Goal: Information Seeking & Learning: Find specific fact

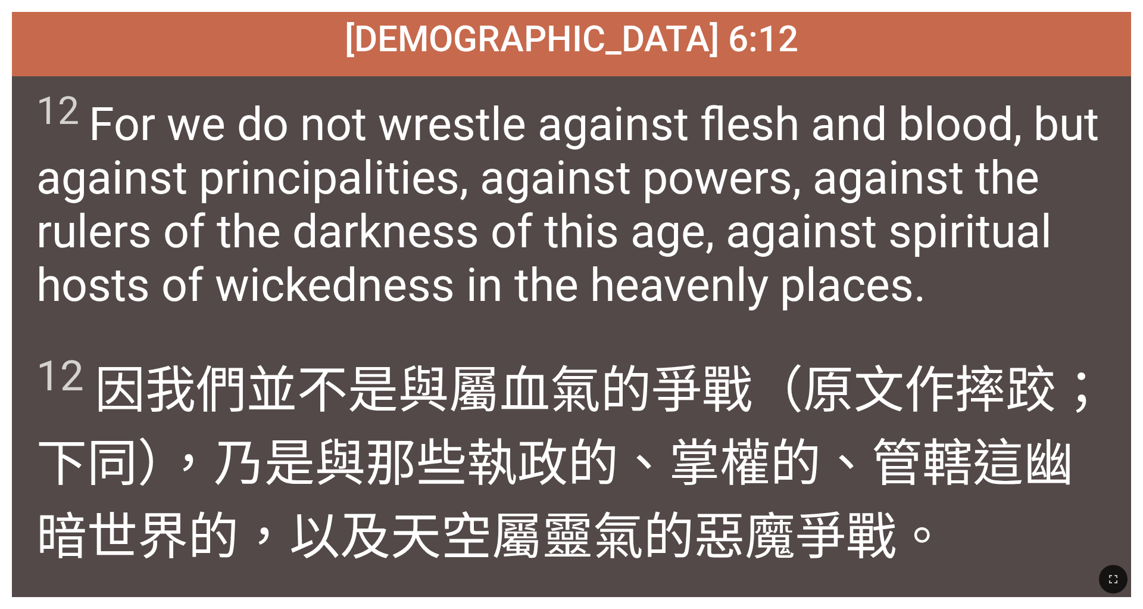
click at [476, 380] on div at bounding box center [571, 579] width 1143 height 59
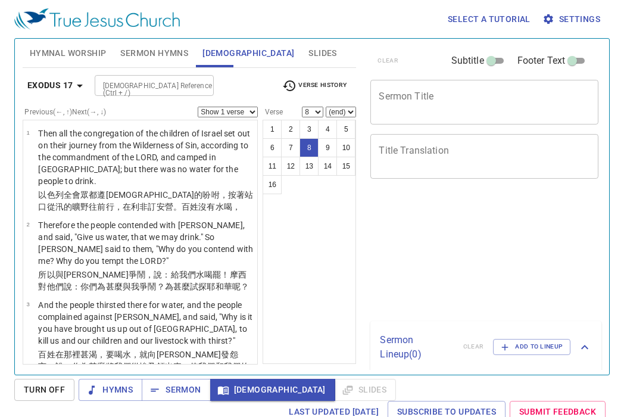
select select "8"
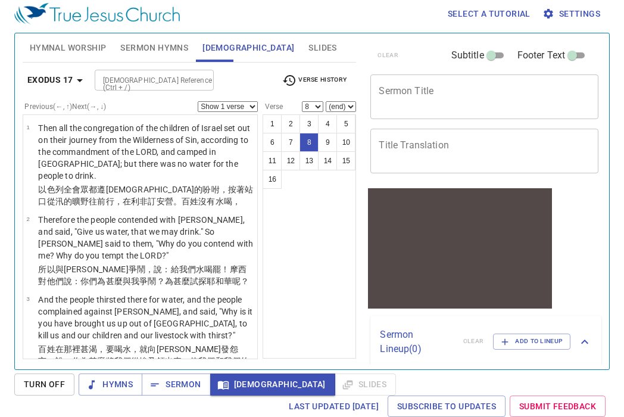
scroll to position [948, 0]
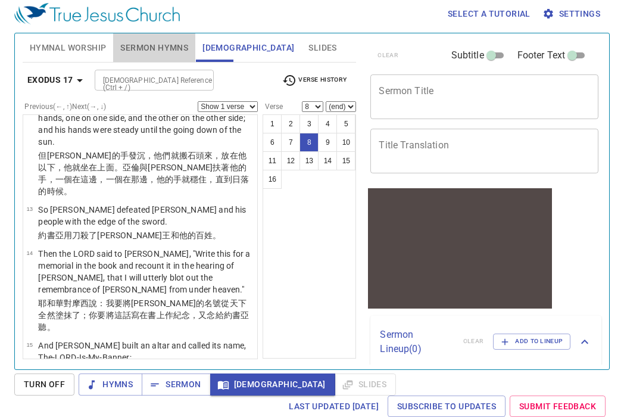
drag, startPoint x: 167, startPoint y: 57, endPoint x: 170, endPoint y: 51, distance: 6.4
click at [168, 55] on button "Sermon Hymns" at bounding box center [154, 47] width 82 height 29
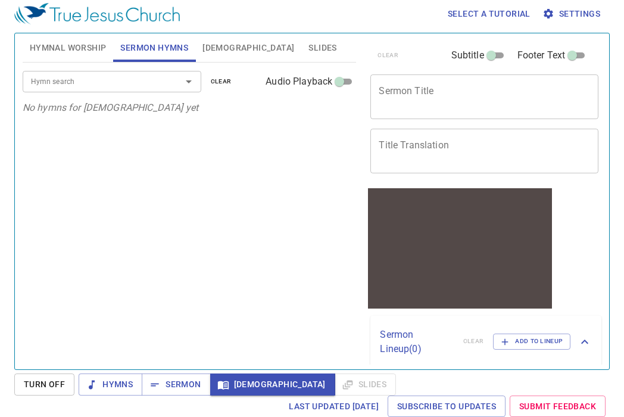
click at [70, 47] on span "Hymnal Worship" at bounding box center [68, 47] width 77 height 15
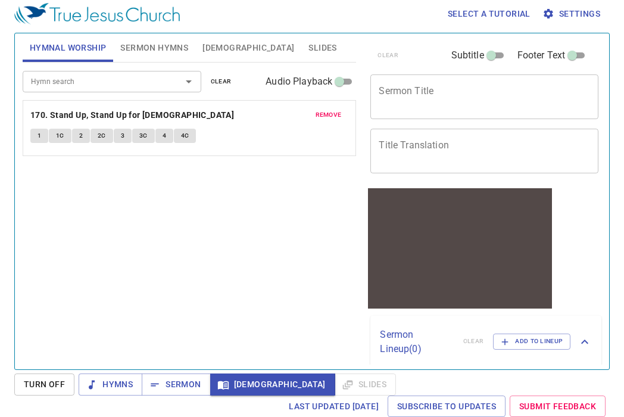
click at [111, 91] on div "Hymn search" at bounding box center [112, 81] width 179 height 21
click at [219, 172] on div "Hymn search Hymn search clear Audio Playback remove 170. Stand Up, Stand Up for…" at bounding box center [190, 211] width 334 height 297
click at [155, 43] on span "Sermon Hymns" at bounding box center [154, 47] width 68 height 15
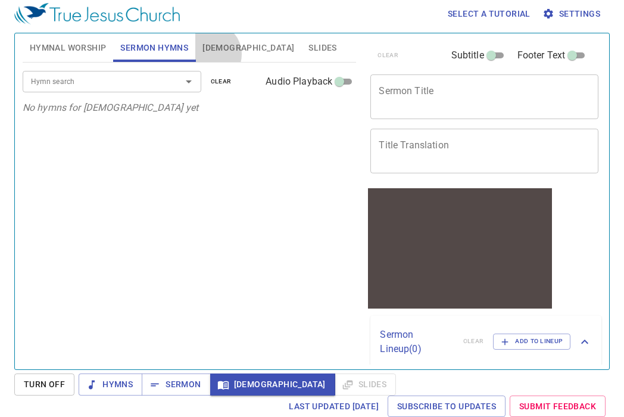
click at [210, 54] on span "[DEMOGRAPHIC_DATA]" at bounding box center [248, 47] width 92 height 15
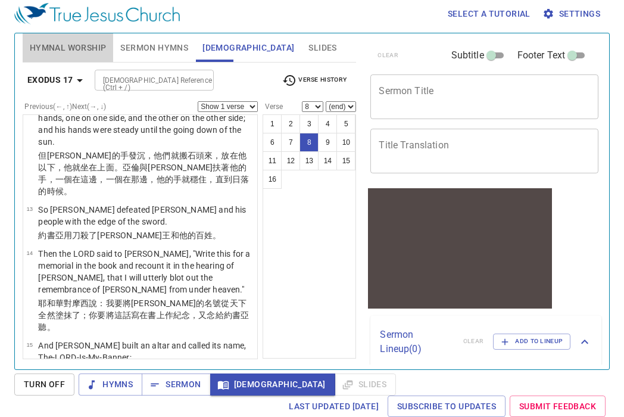
click at [71, 46] on span "Hymnal Worship" at bounding box center [68, 47] width 77 height 15
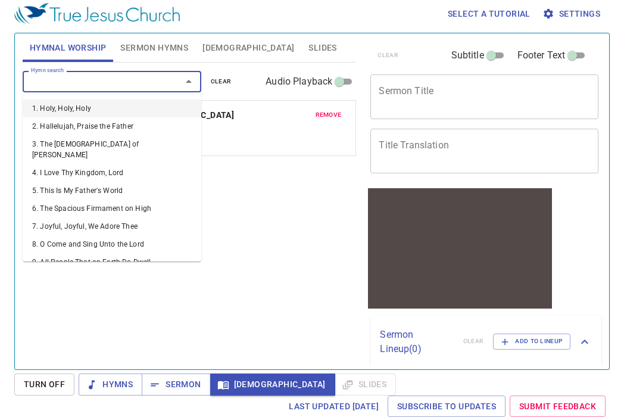
click at [162, 82] on input "Hymn search" at bounding box center [94, 81] width 136 height 14
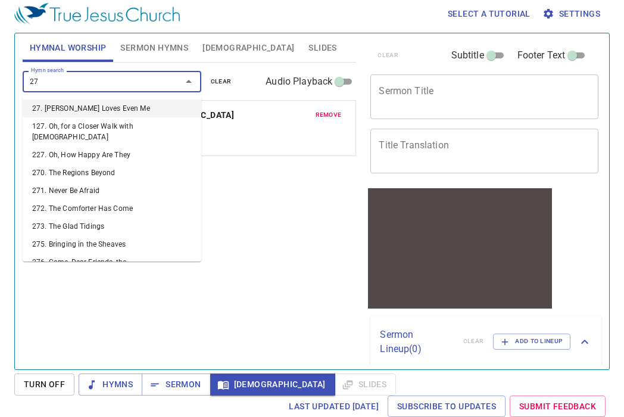
type input "278"
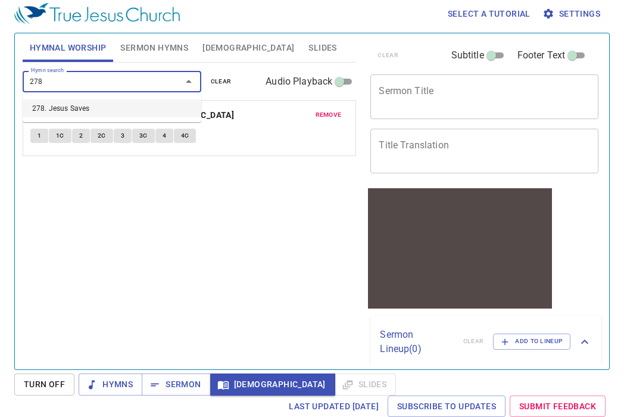
click at [167, 103] on li "278. Jesus Saves" at bounding box center [112, 108] width 179 height 18
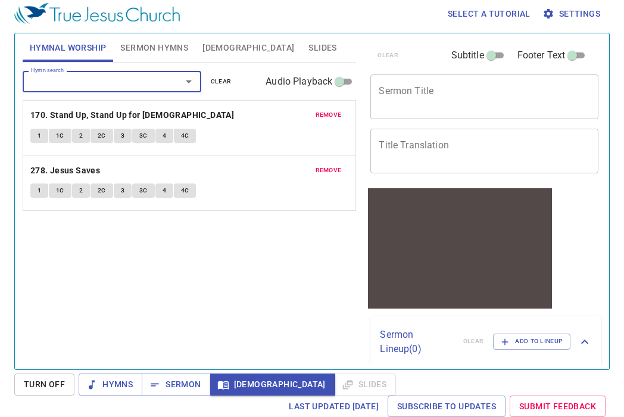
click at [43, 195] on button "1" at bounding box center [39, 190] width 18 height 14
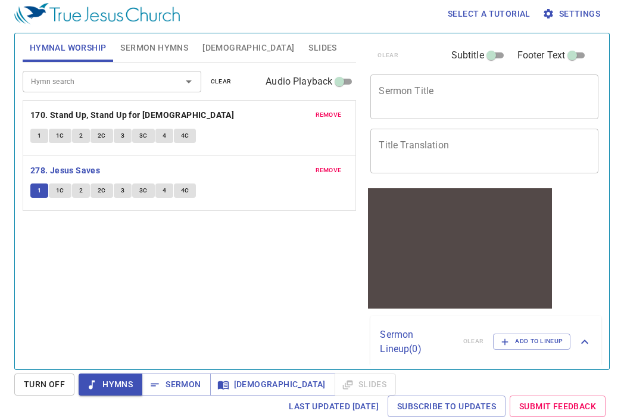
click at [63, 194] on span "1C" at bounding box center [60, 190] width 8 height 11
click at [79, 191] on span "2" at bounding box center [81, 190] width 4 height 11
click at [95, 190] on button "2C" at bounding box center [102, 190] width 23 height 14
click at [124, 192] on span "3" at bounding box center [123, 190] width 4 height 11
click at [135, 191] on button "3C" at bounding box center [143, 190] width 23 height 14
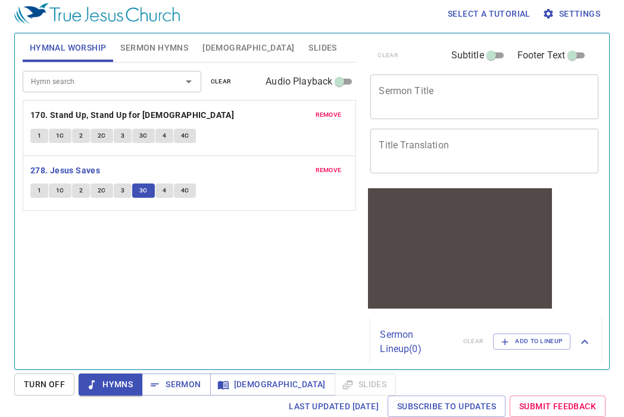
click at [163, 196] on span "4" at bounding box center [165, 190] width 4 height 11
click at [187, 188] on span "4C" at bounding box center [185, 190] width 8 height 11
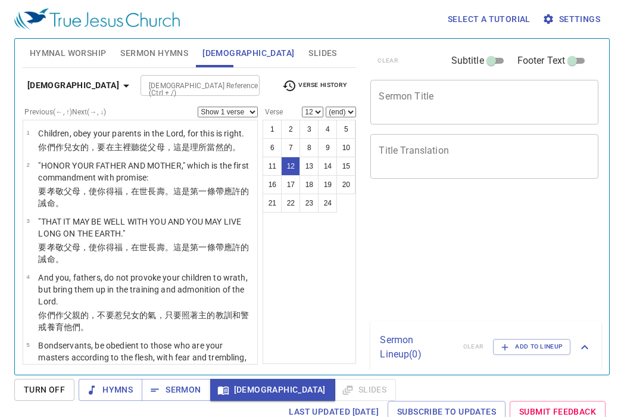
select select "12"
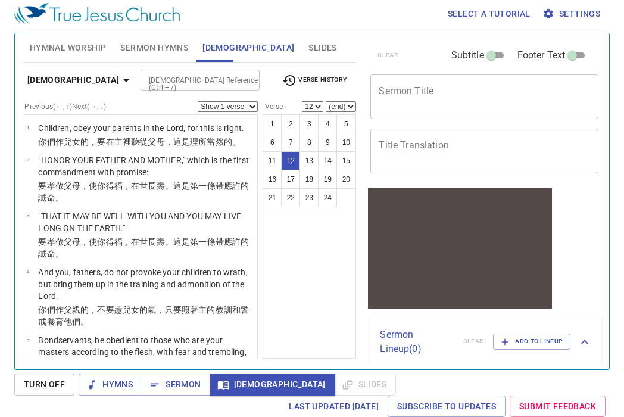
scroll to position [629, 0]
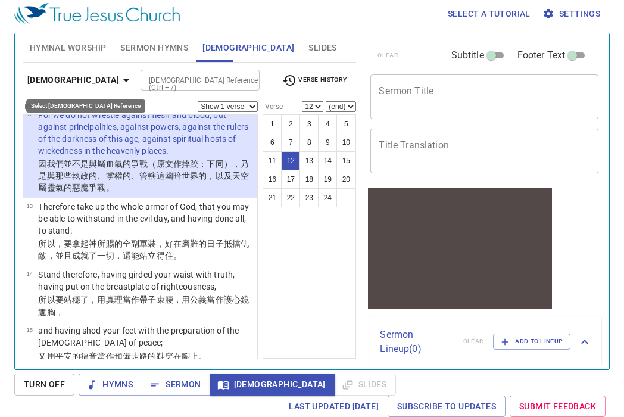
click at [97, 77] on button "[DEMOGRAPHIC_DATA]" at bounding box center [81, 80] width 116 height 22
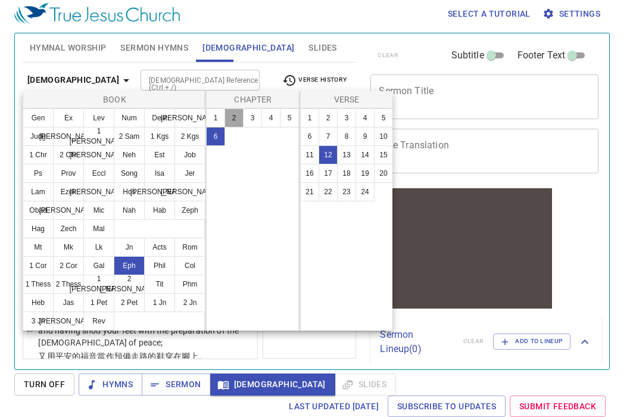
click at [238, 120] on button "2" at bounding box center [234, 117] width 19 height 19
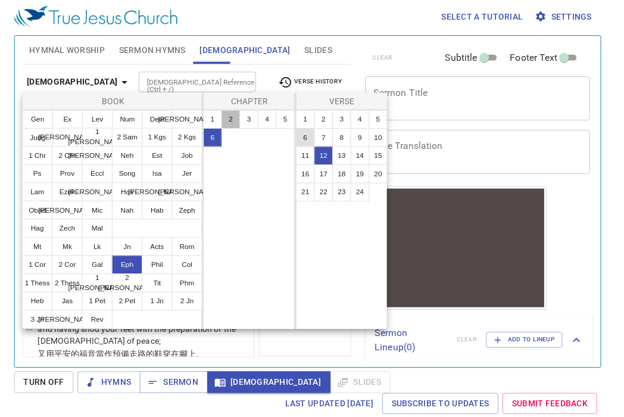
scroll to position [0, 0]
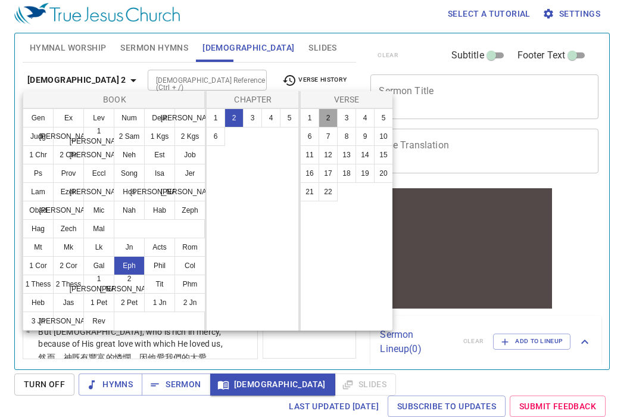
click at [332, 120] on button "2" at bounding box center [328, 117] width 19 height 19
select select "2"
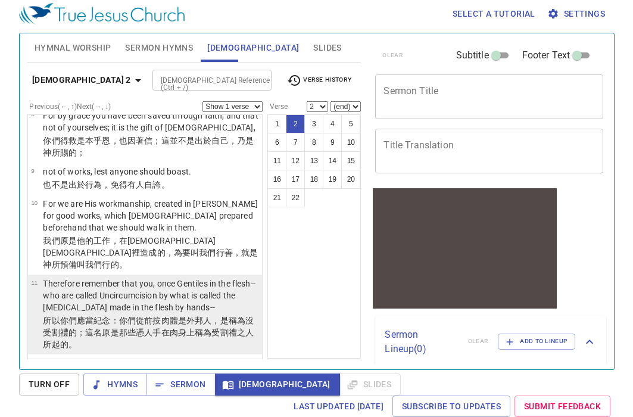
scroll to position [596, 0]
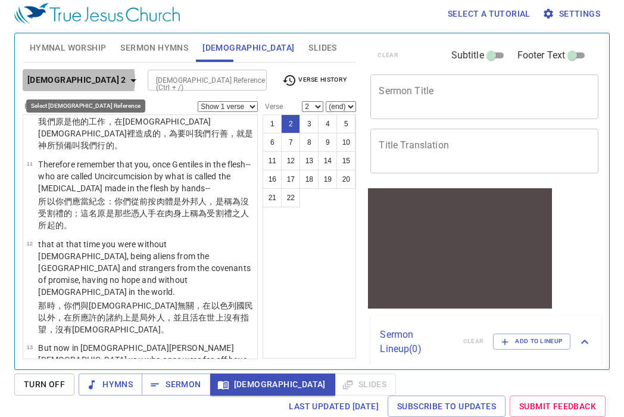
click at [78, 80] on b "Ephesians 2" at bounding box center [76, 80] width 99 height 15
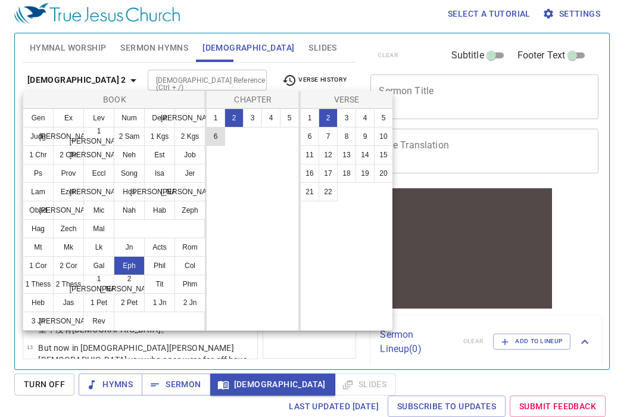
click at [218, 146] on button "6" at bounding box center [215, 136] width 19 height 19
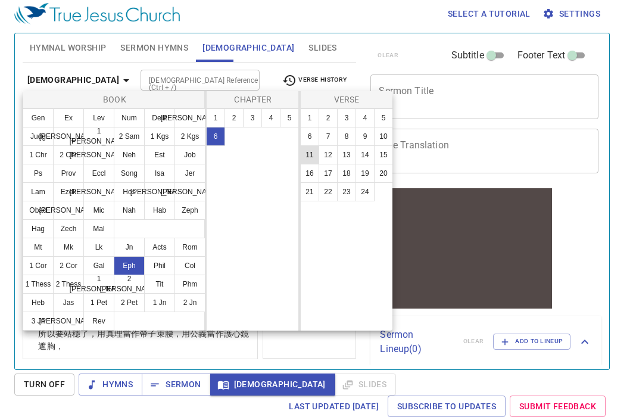
scroll to position [0, 0]
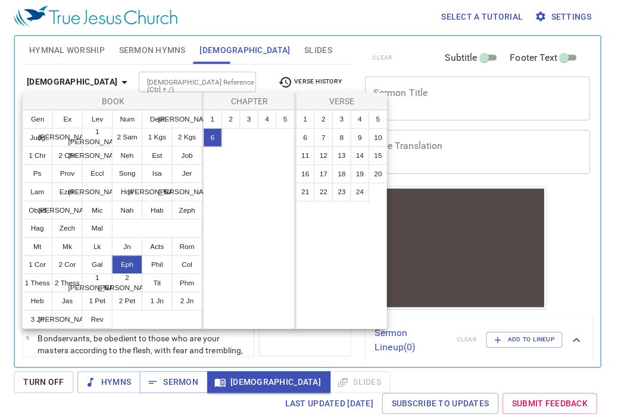
scroll to position [5, 0]
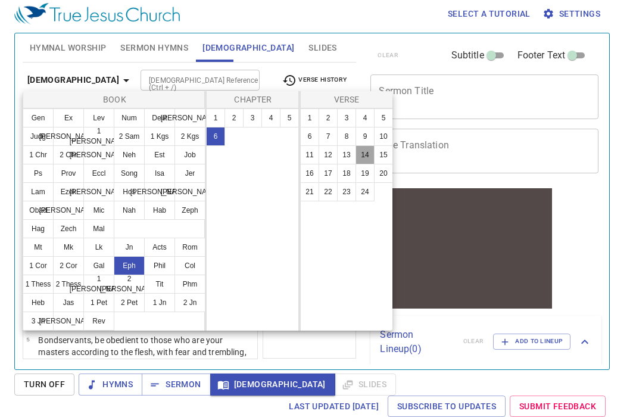
click at [369, 152] on button "14" at bounding box center [365, 154] width 19 height 19
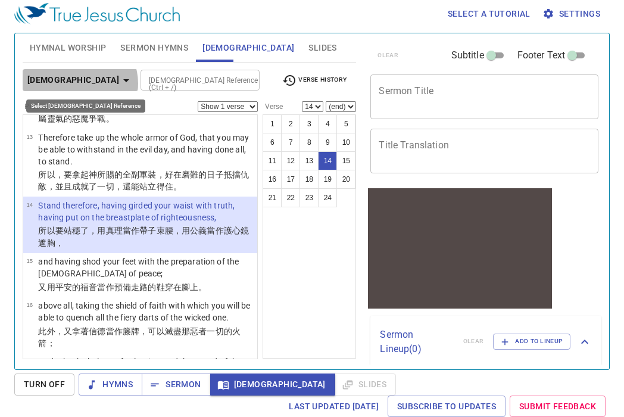
click at [79, 83] on b "Ephesians 6" at bounding box center [73, 80] width 92 height 15
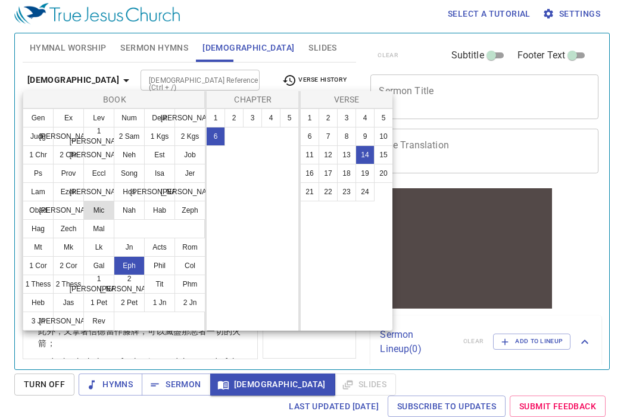
drag, startPoint x: 135, startPoint y: 250, endPoint x: 109, endPoint y: 212, distance: 45.4
click at [129, 247] on button "Jn" at bounding box center [129, 247] width 31 height 19
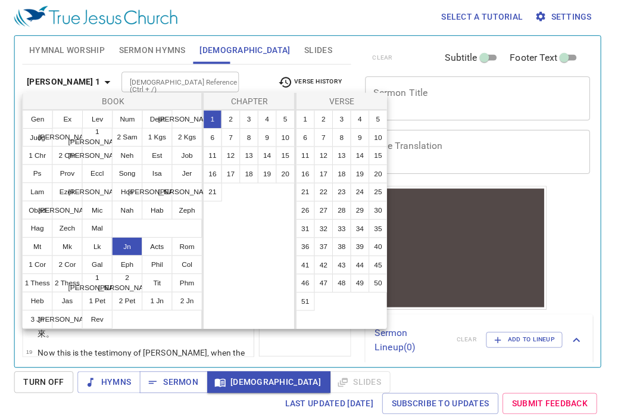
scroll to position [0, 0]
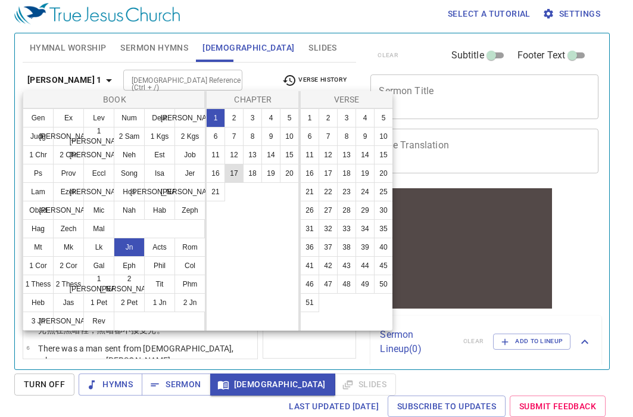
click at [241, 167] on button "17" at bounding box center [234, 173] width 19 height 19
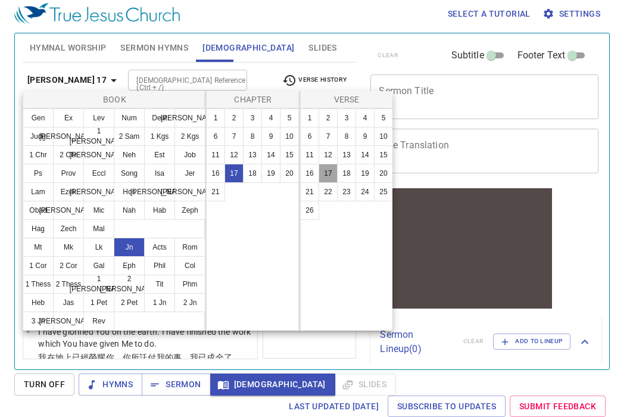
click at [326, 169] on button "17" at bounding box center [328, 173] width 19 height 19
select select "17"
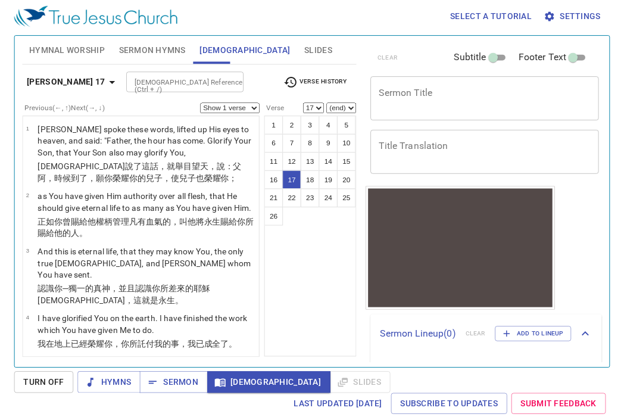
scroll to position [938, 0]
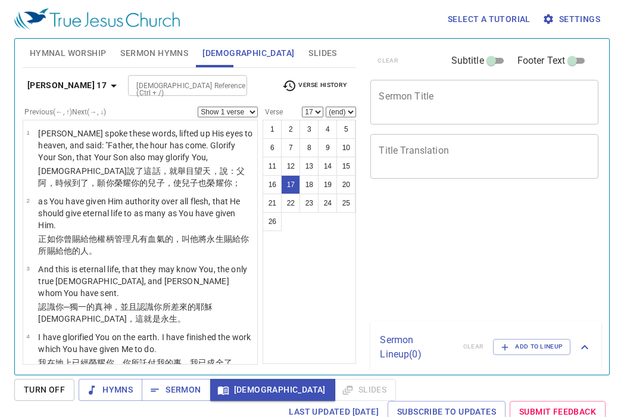
select select "17"
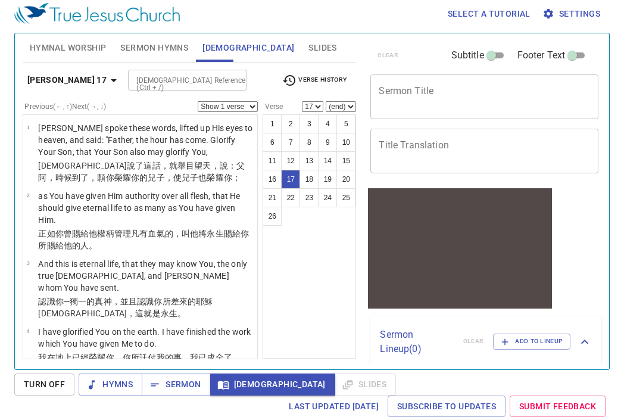
scroll to position [938, 0]
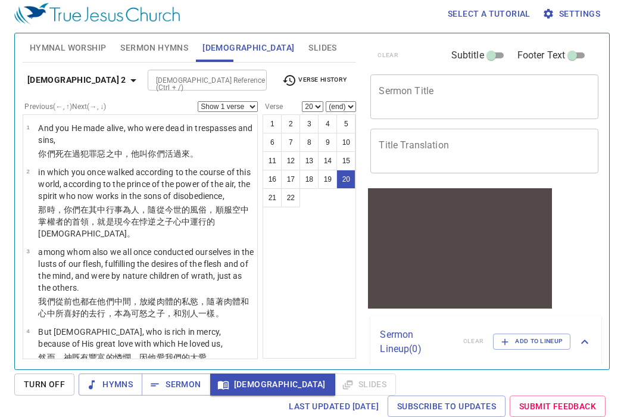
scroll to position [1112, 0]
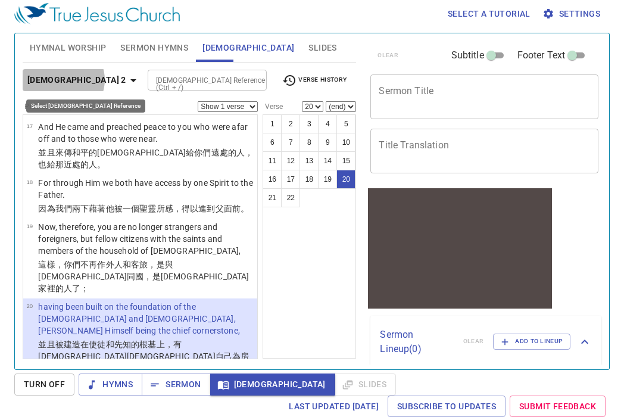
click at [63, 80] on b "Ephesians 2" at bounding box center [76, 80] width 99 height 15
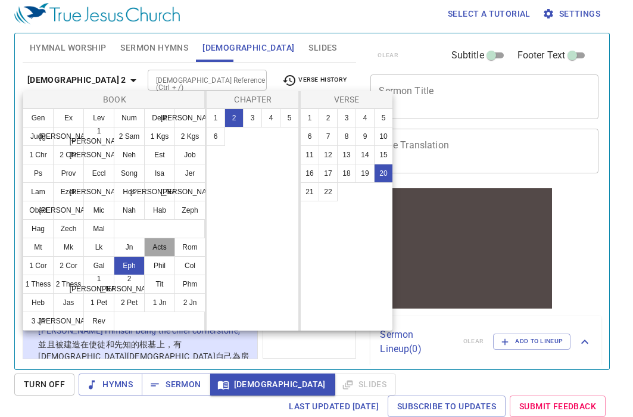
click at [158, 250] on button "Acts" at bounding box center [159, 247] width 31 height 19
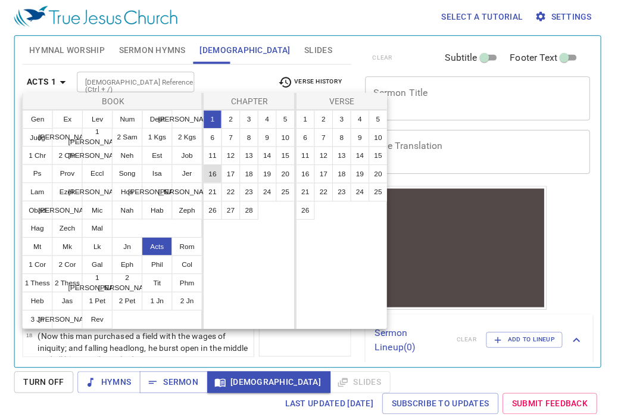
scroll to position [0, 0]
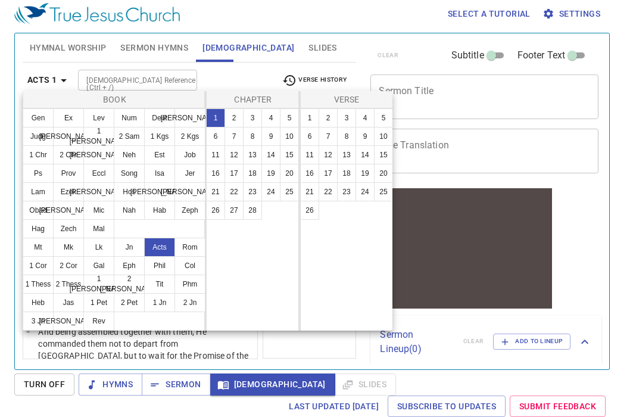
click at [231, 107] on div "Chapter" at bounding box center [252, 100] width 94 height 18
drag, startPoint x: 235, startPoint y: 117, endPoint x: 252, endPoint y: 130, distance: 22.0
click at [235, 117] on button "2" at bounding box center [234, 117] width 19 height 19
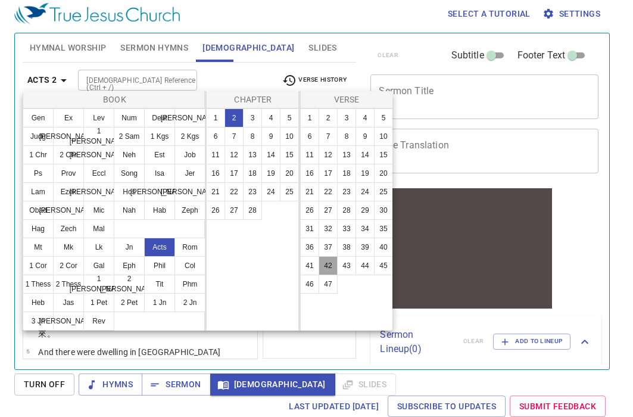
click at [322, 267] on button "42" at bounding box center [328, 265] width 19 height 19
select select "42"
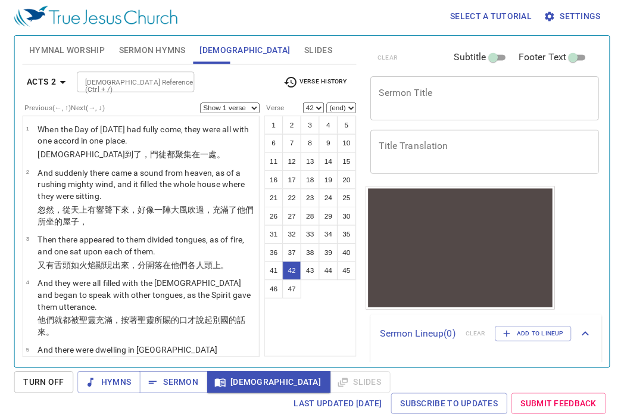
scroll to position [2529, 0]
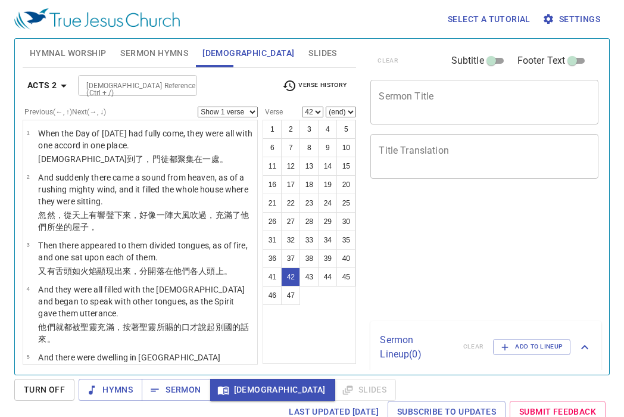
select select "42"
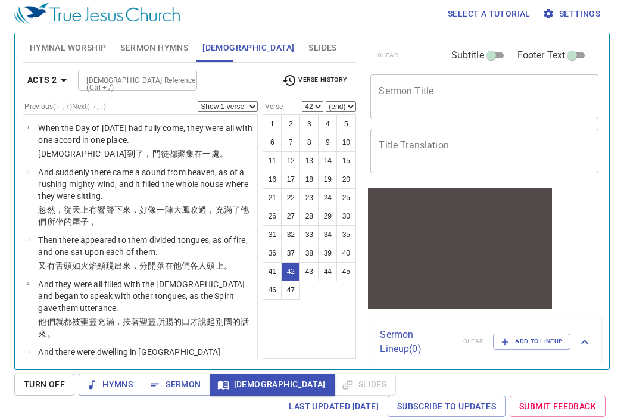
scroll to position [2529, 0]
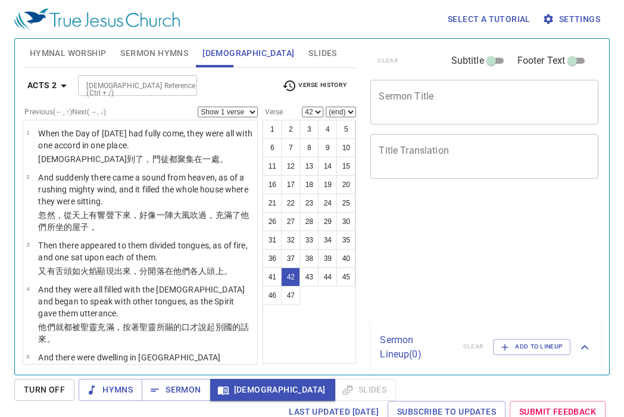
select select "42"
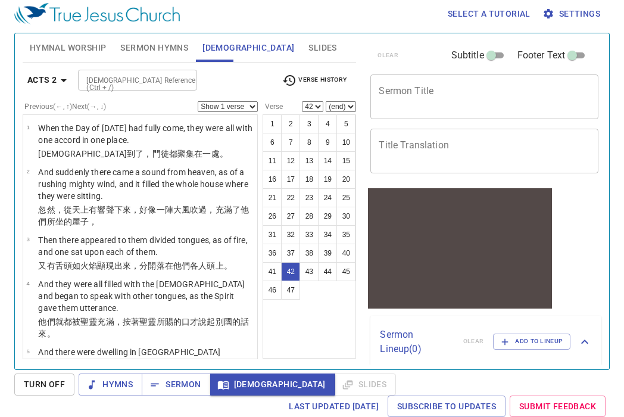
scroll to position [2529, 0]
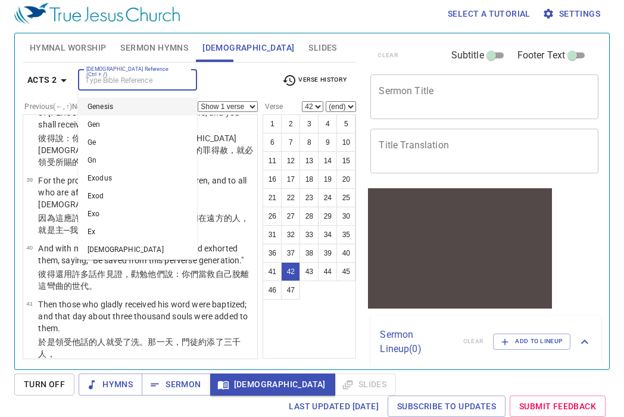
click at [114, 83] on input "Bible Reference (Ctrl + /)" at bounding box center [128, 80] width 92 height 14
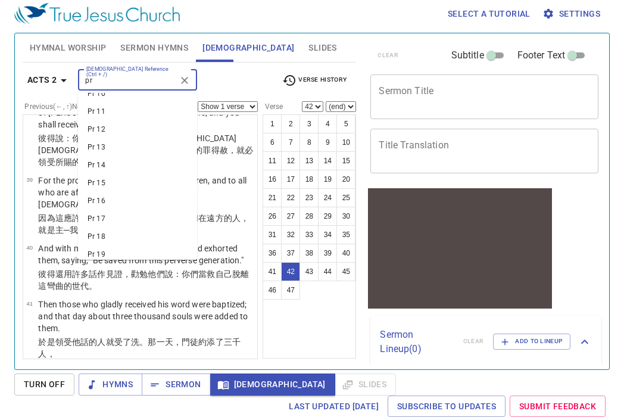
scroll to position [179, 0]
type input "pro"
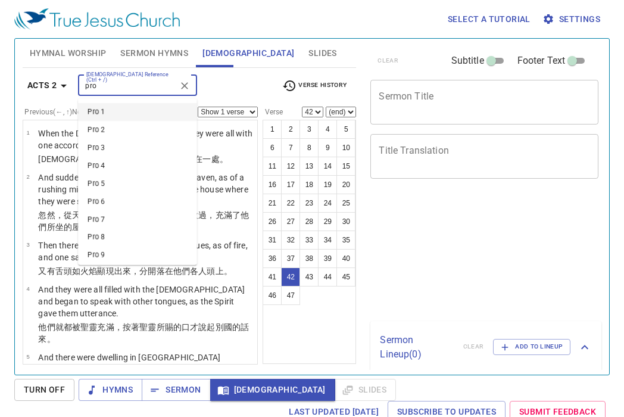
select select "42"
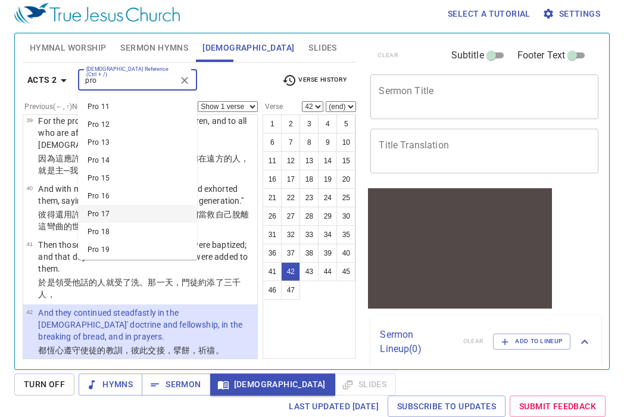
scroll to position [357, 0]
click at [108, 191] on li "Pro 26" at bounding box center [137, 196] width 119 height 18
type input "pro"
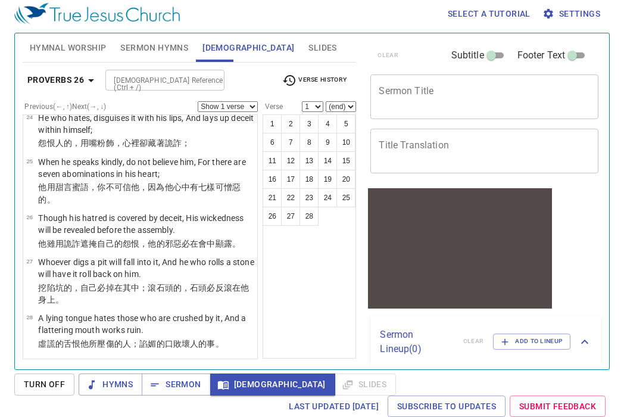
scroll to position [0, 0]
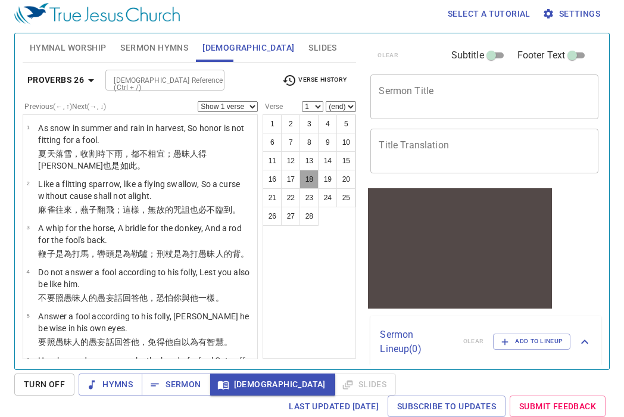
click at [314, 181] on button "18" at bounding box center [309, 179] width 19 height 19
select select "18"
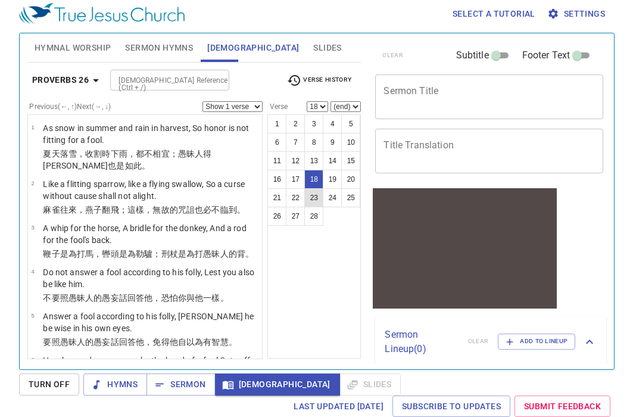
scroll to position [708, 0]
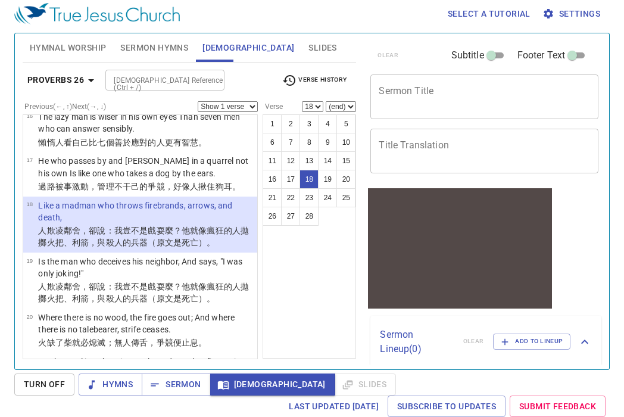
click at [334, 108] on select "(end) 19 20 21 22 23 24 25 26 27 28" at bounding box center [341, 106] width 30 height 11
select select "19"
click at [326, 101] on select "(end) 19 20 21 22 23 24 25 26 27 28" at bounding box center [341, 106] width 30 height 11
click at [244, 108] on select "Show 1 verse Show 2 verses Show 3 verses Show 4 verses Show 5 verses" at bounding box center [228, 106] width 60 height 11
click at [198, 101] on select "Show 1 verse Show 2 verses Show 3 verses Show 4 verses Show 5 verses" at bounding box center [228, 106] width 60 height 11
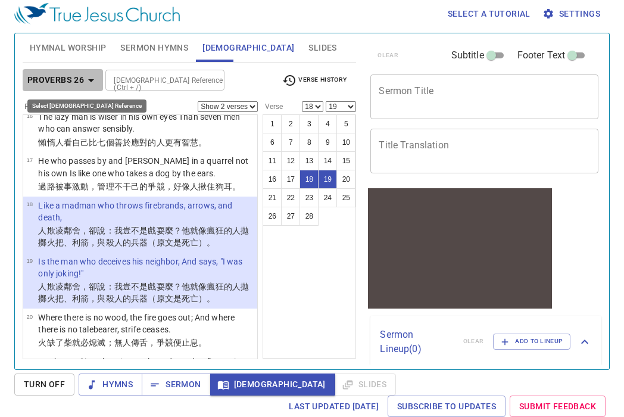
click at [85, 80] on icon "button" at bounding box center [91, 80] width 14 height 14
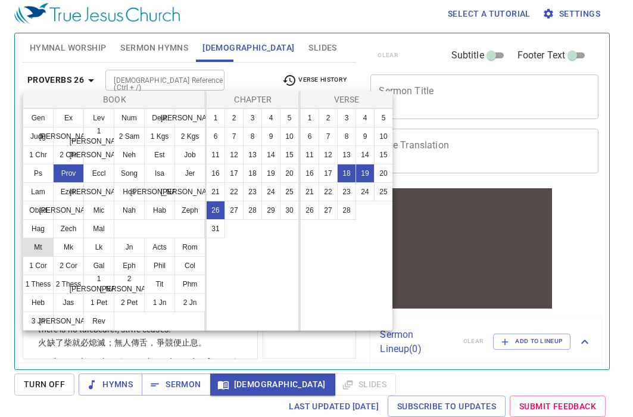
click at [48, 245] on button "Mt" at bounding box center [38, 247] width 31 height 19
select select "1"
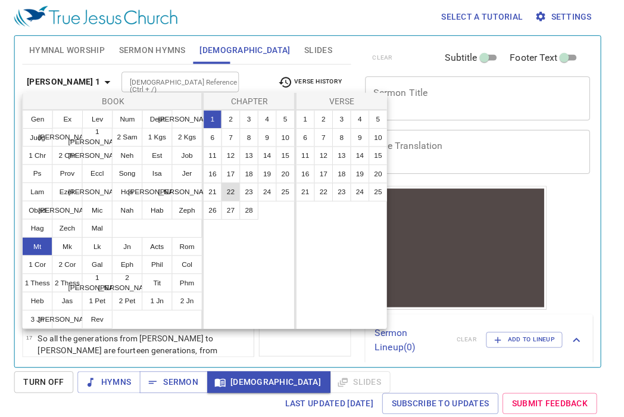
scroll to position [0, 0]
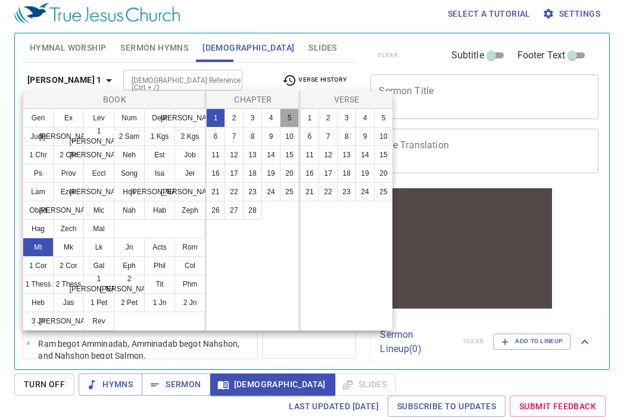
click at [289, 118] on button "5" at bounding box center [289, 117] width 19 height 19
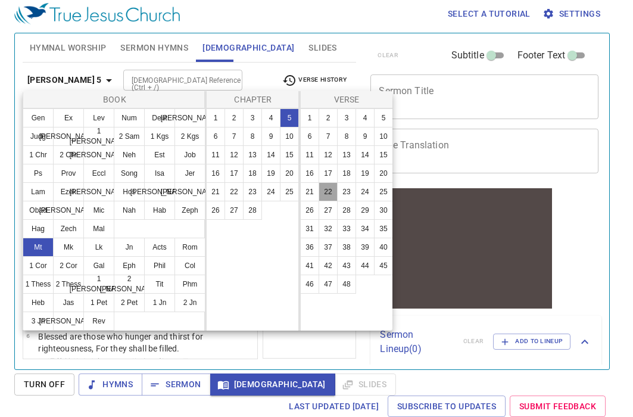
click at [323, 186] on button "22" at bounding box center [328, 191] width 19 height 19
select select "22"
select select
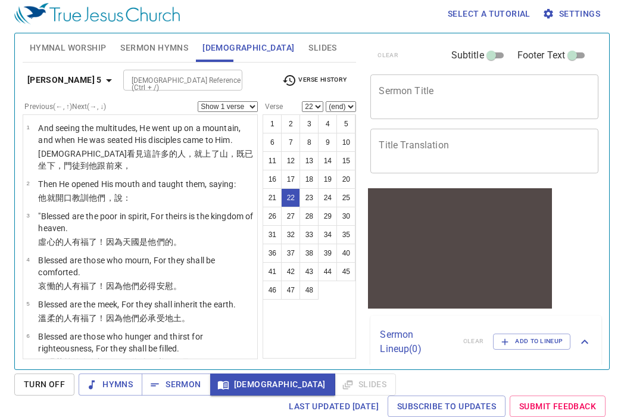
scroll to position [1111, 0]
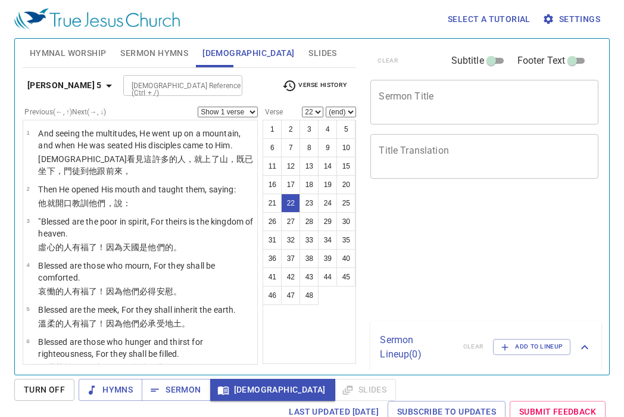
select select "22"
